Goal: Find specific page/section: Find specific page/section

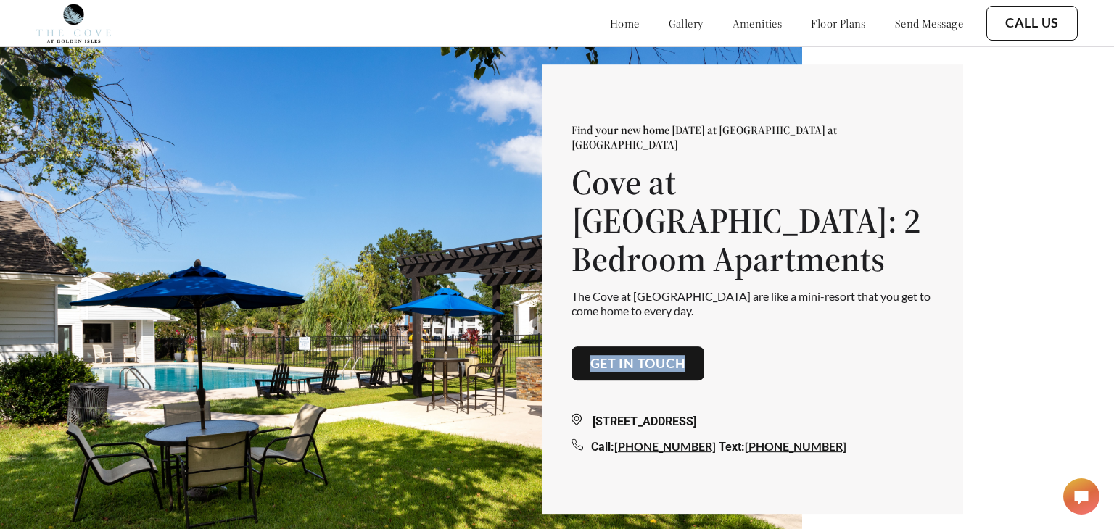
click at [974, 215] on div "Find your new home today at The Cove at Golden Isles Cove at Golden Isles: 2 Be…" at bounding box center [557, 288] width 1114 height 576
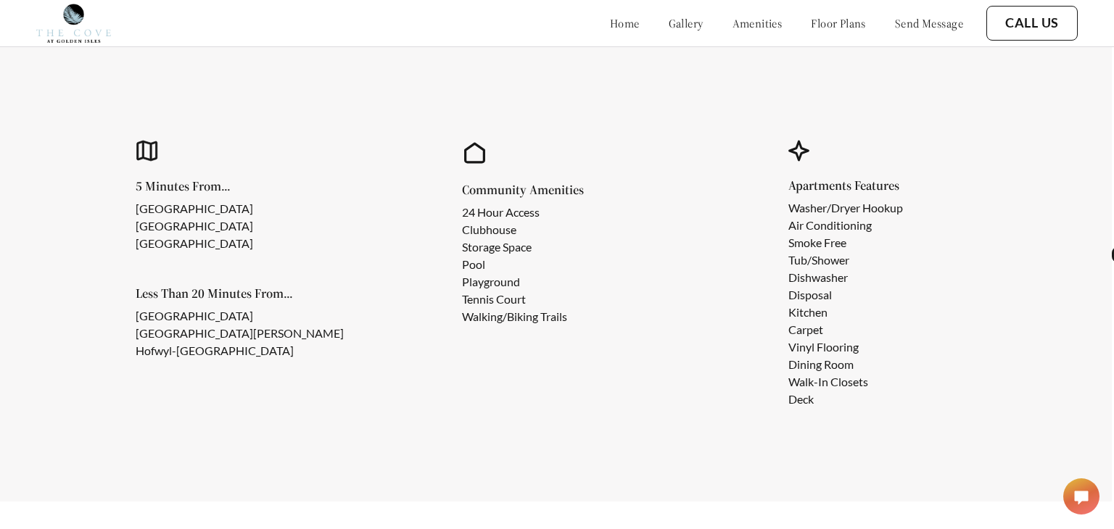
scroll to position [1246, 2]
click at [809, 247] on li "Smoke Free" at bounding box center [845, 243] width 115 height 17
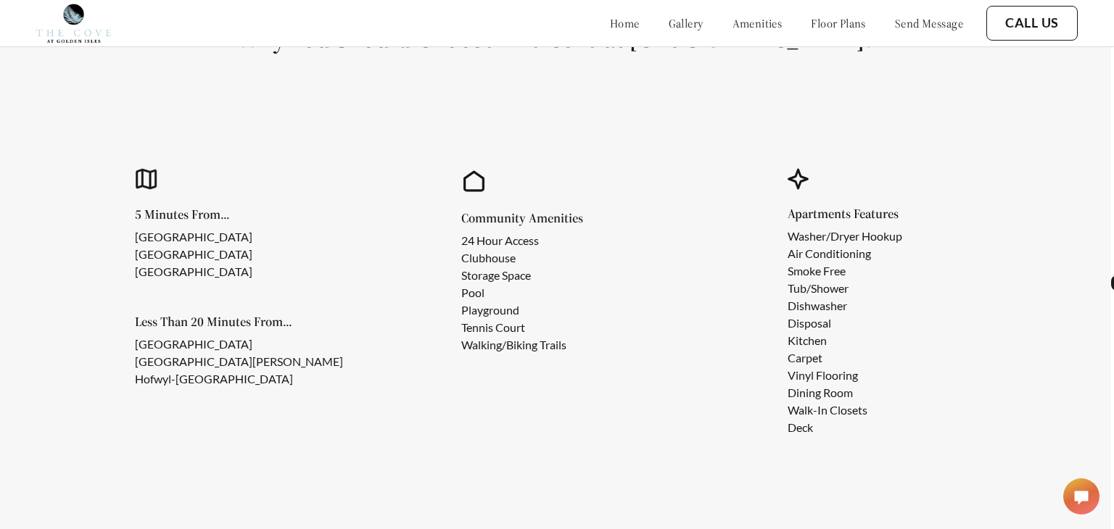
scroll to position [2446, 3]
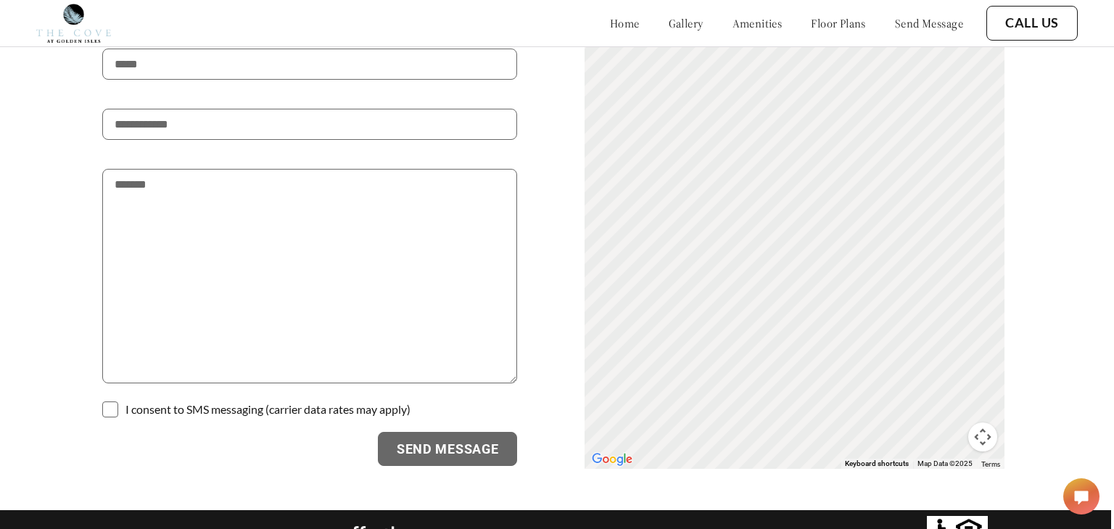
click at [521, 527] on p "| JARS Residential Properties" at bounding box center [542, 534] width 158 height 14
click at [571, 527] on p "| JARS Residential Properties" at bounding box center [542, 534] width 158 height 14
click at [579, 527] on p "| JARS Residential Properties" at bounding box center [542, 534] width 158 height 14
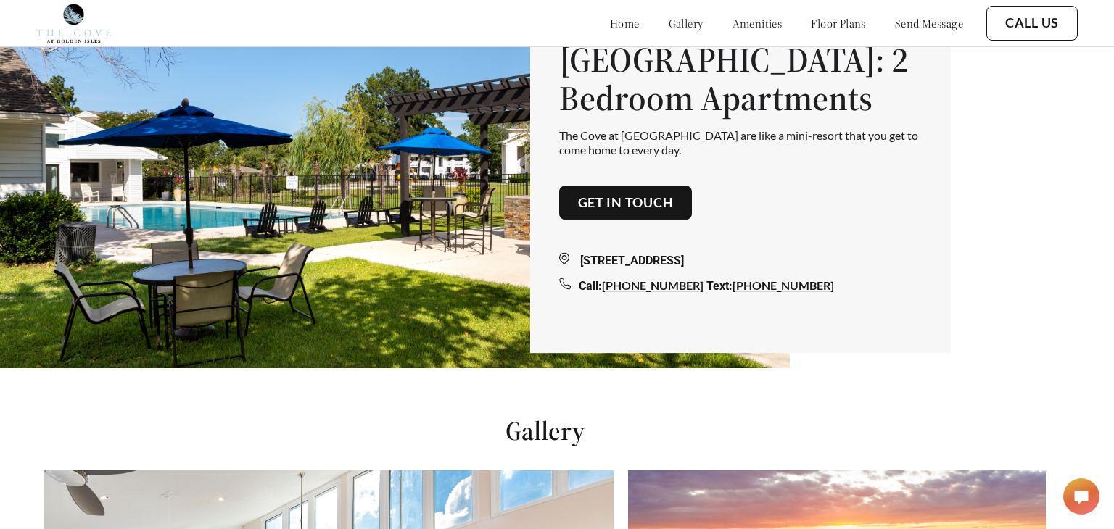
scroll to position [0, 12]
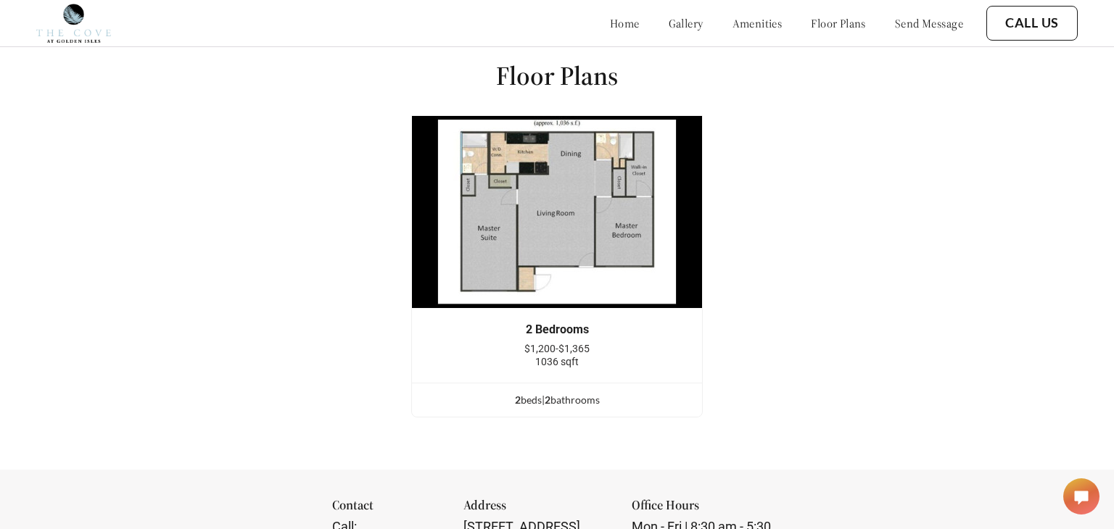
scroll to position [1749, 0]
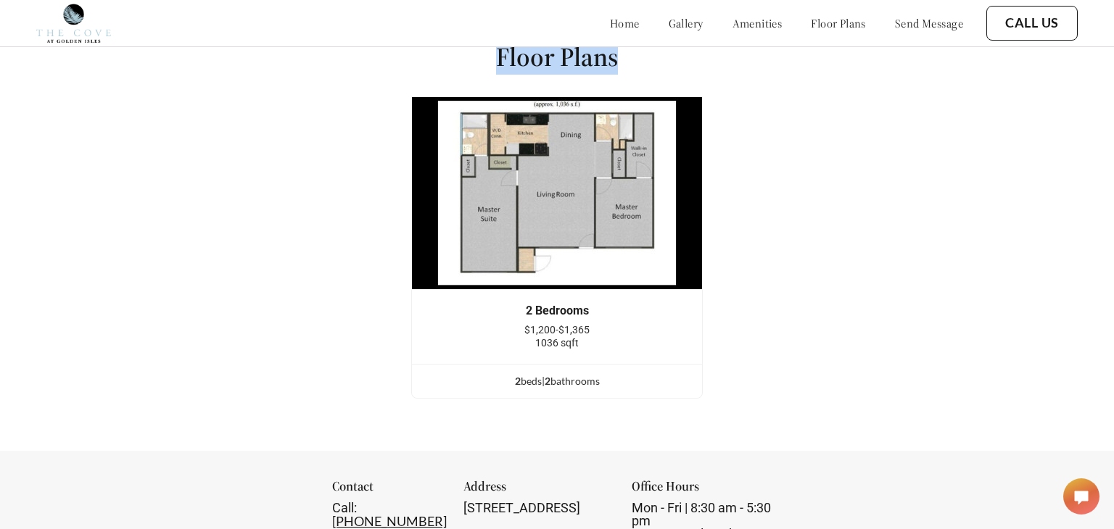
drag, startPoint x: 494, startPoint y: 58, endPoint x: 628, endPoint y: 57, distance: 134.2
click at [628, 57] on div "Floor Plans 2 Bedrooms $1,200-$1,365 1036 sqft 2 bed s | 2 bathroom s 2 Bedroom…" at bounding box center [557, 225] width 1114 height 451
copy h1 "Floor Plans"
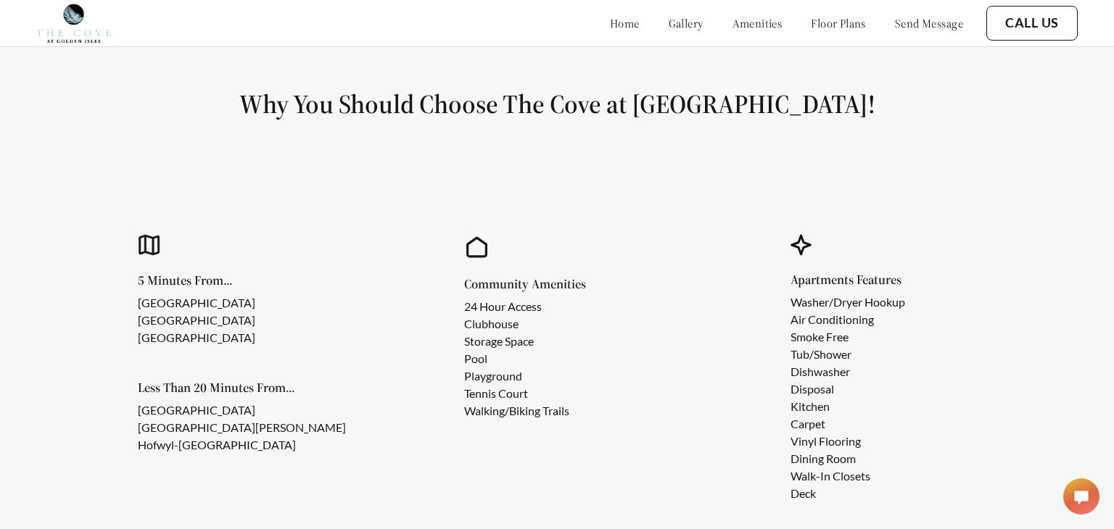
scroll to position [1175, 0]
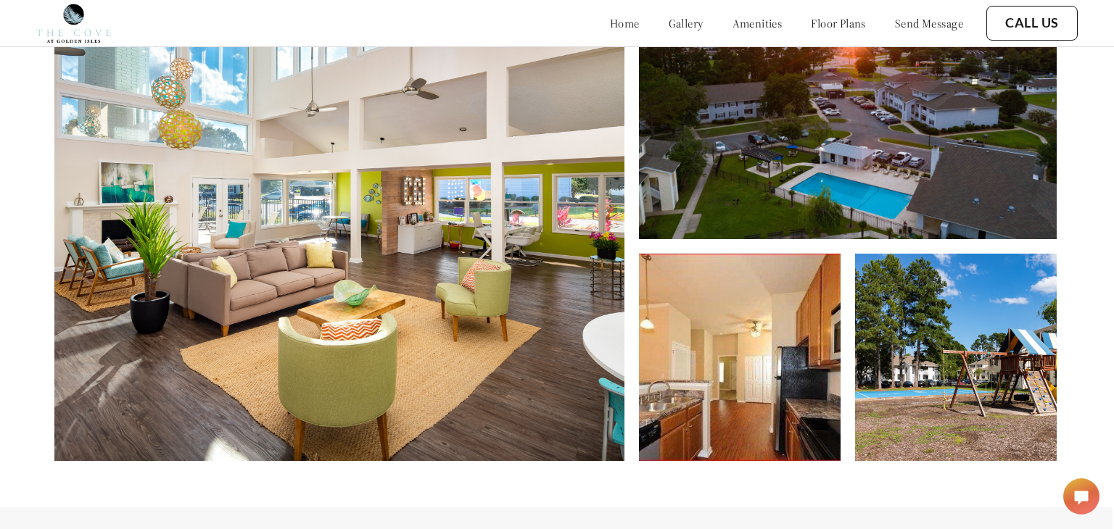
scroll to position [648, 1]
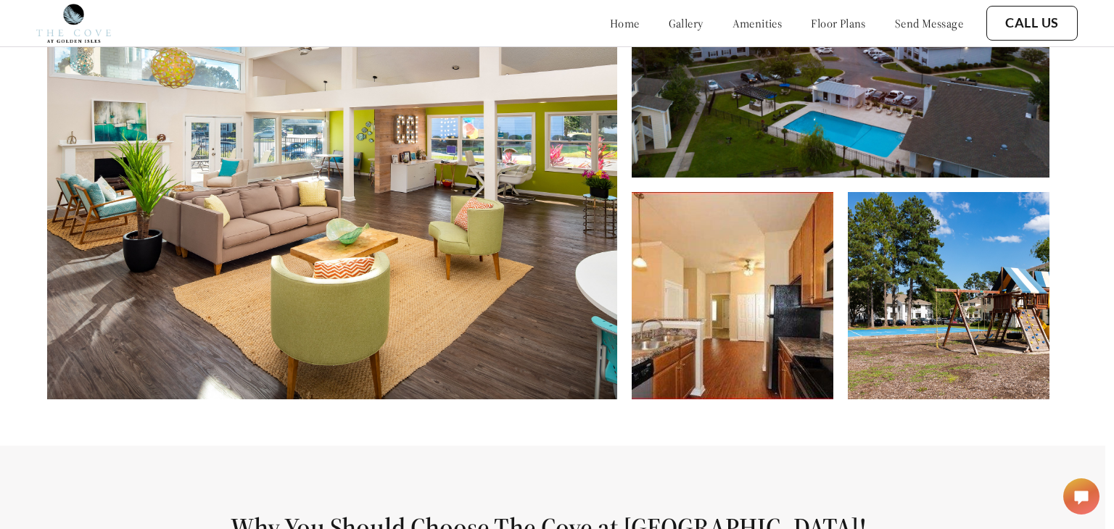
scroll to position [0, 9]
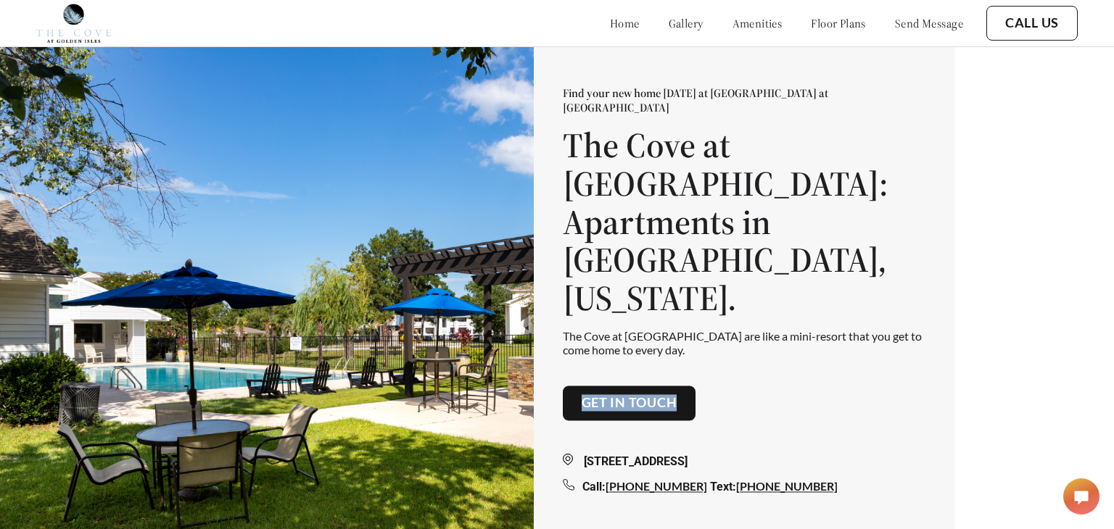
click at [646, 396] on link "Get in touch" at bounding box center [630, 404] width 96 height 16
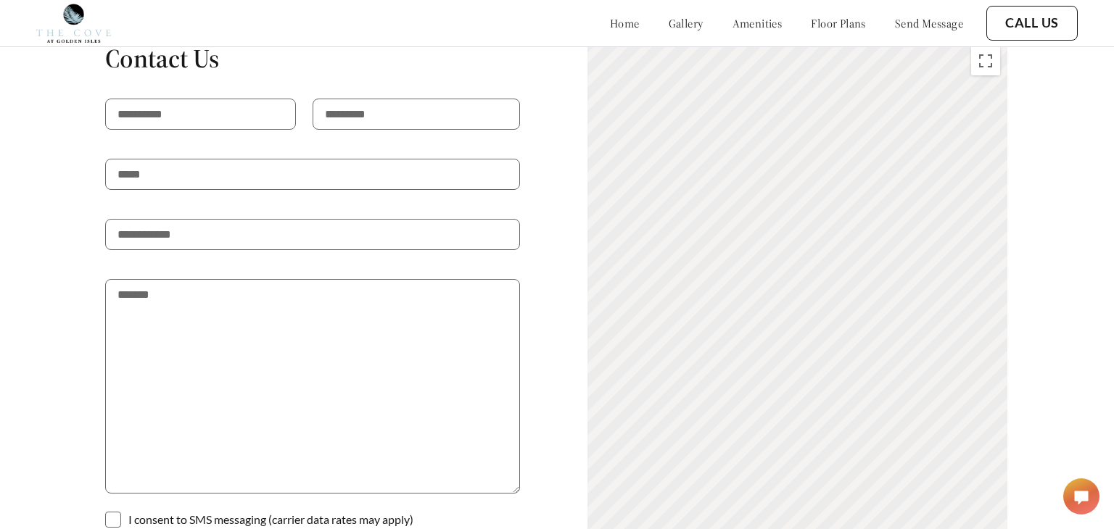
scroll to position [2346, 0]
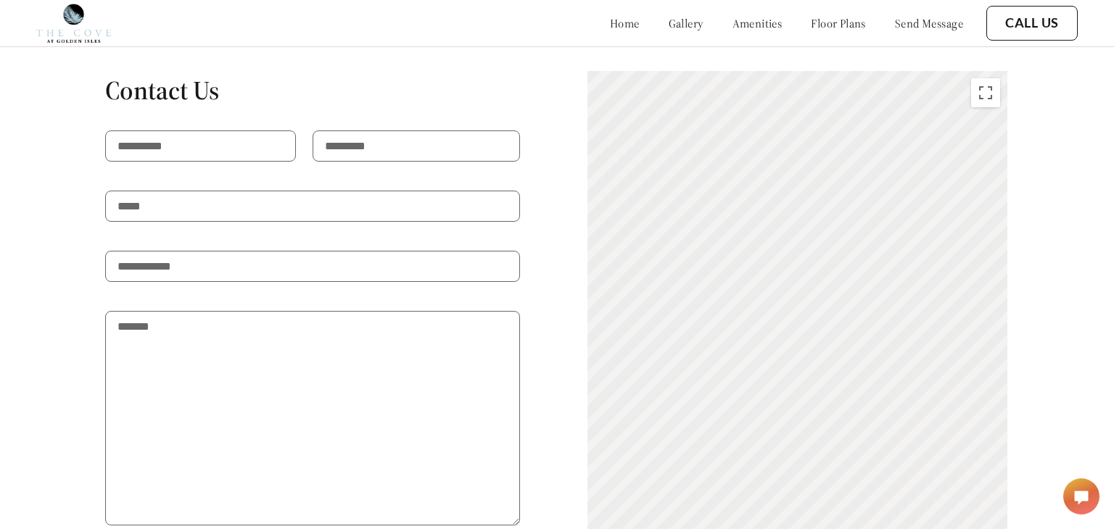
scroll to position [2346, 0]
